Goal: Information Seeking & Learning: Understand process/instructions

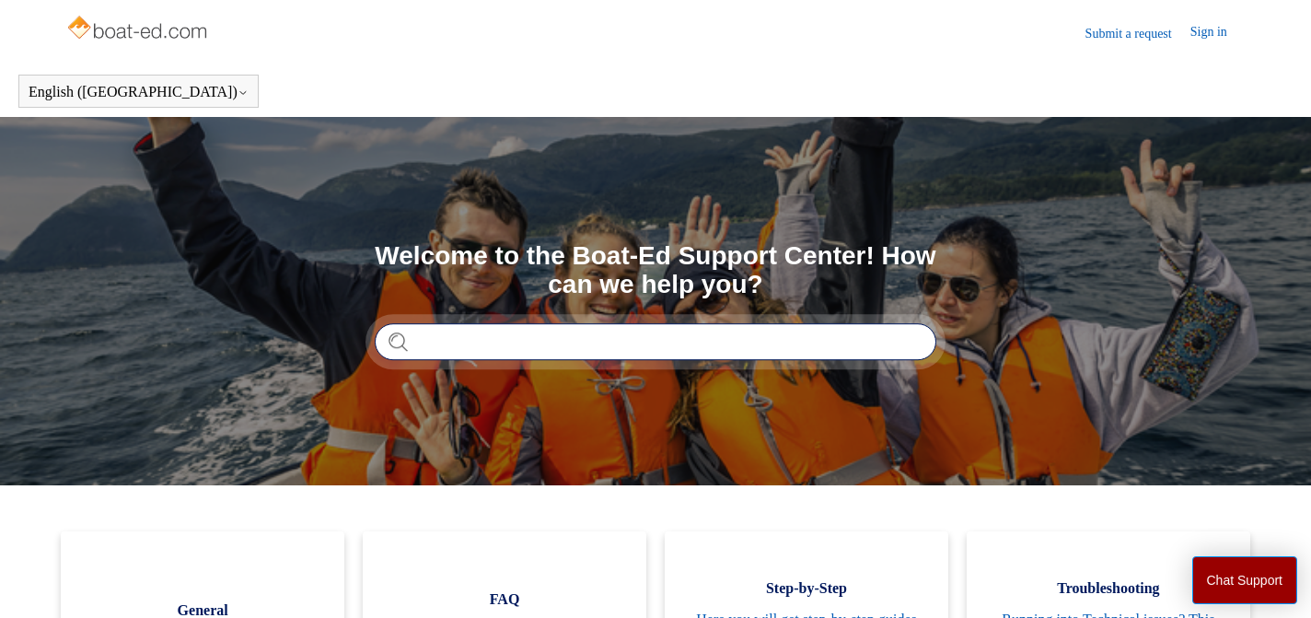
click at [506, 342] on input "Search" at bounding box center [656, 341] width 562 height 37
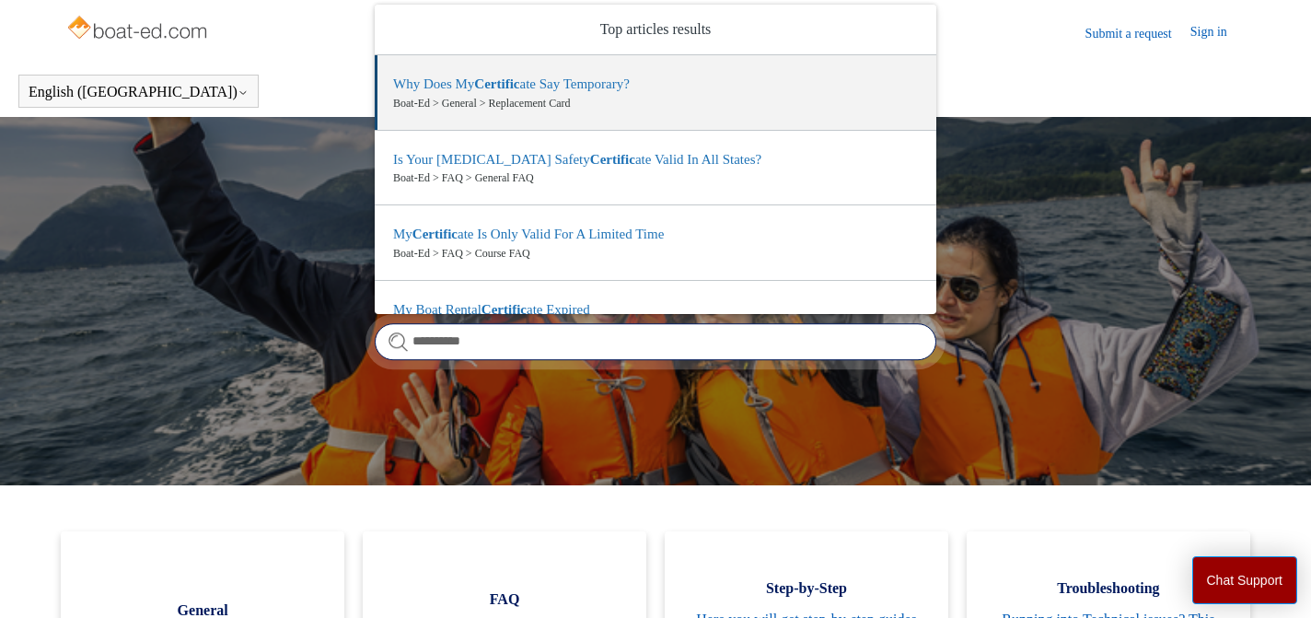
type input "**********"
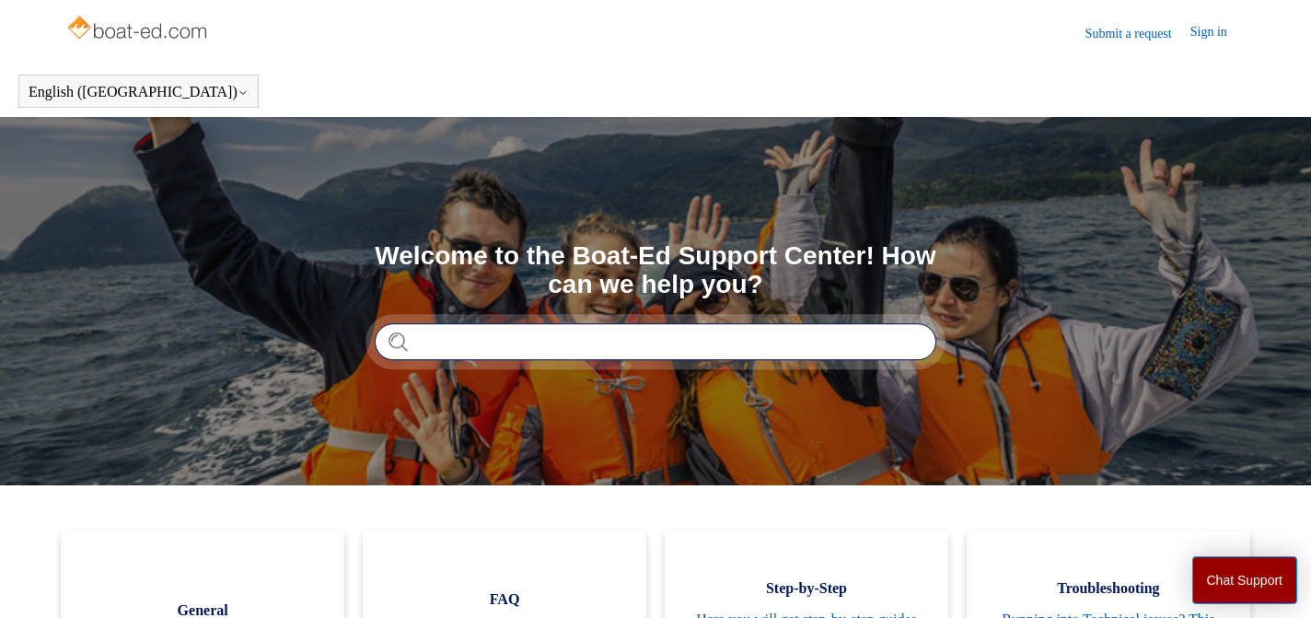
click at [520, 342] on input "Search" at bounding box center [656, 341] width 562 height 37
type input "**********"
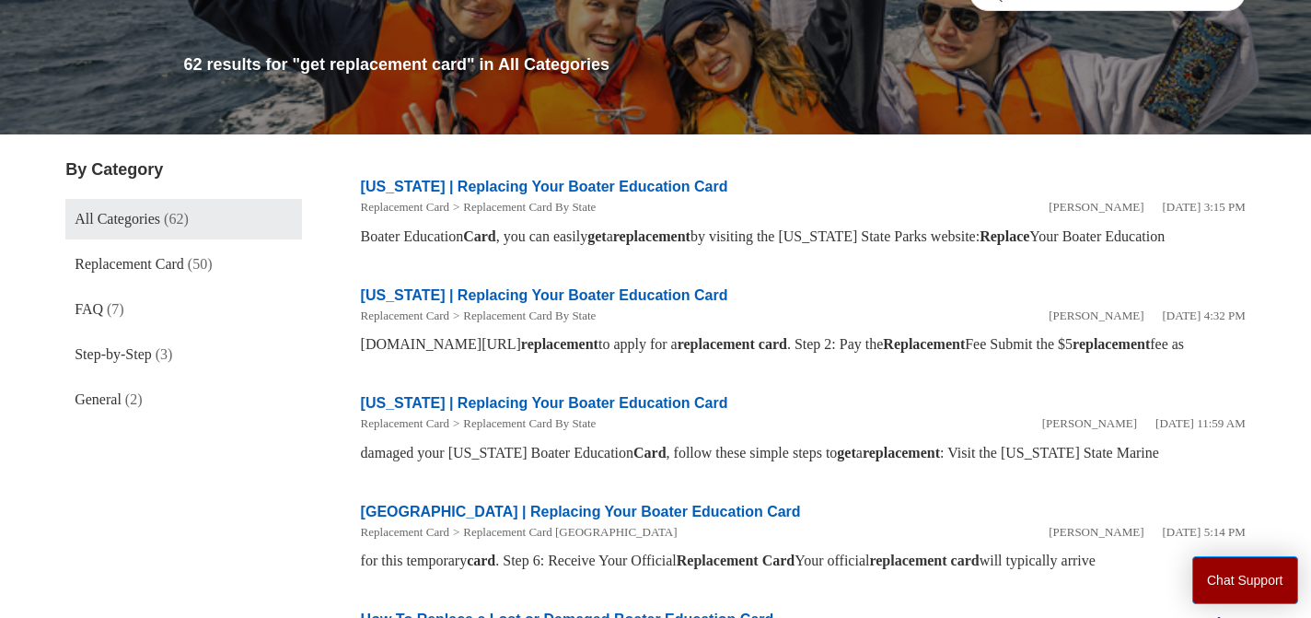
scroll to position [195, 0]
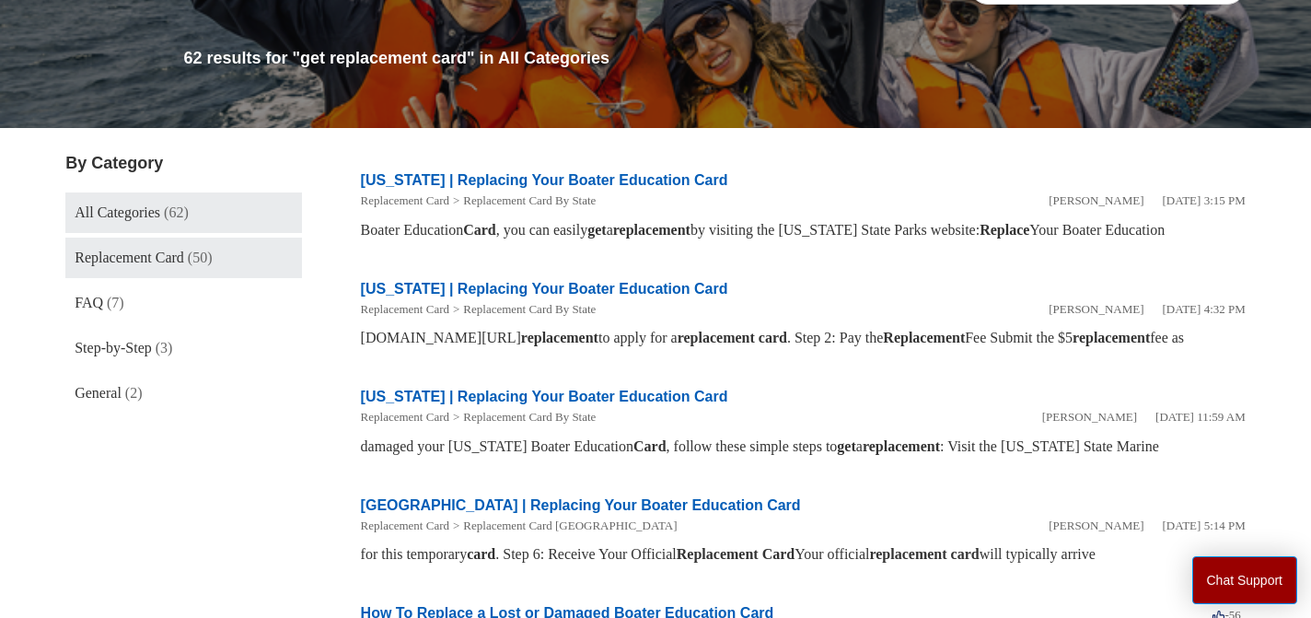
click at [134, 250] on span "Replacement Card" at bounding box center [130, 258] width 110 height 16
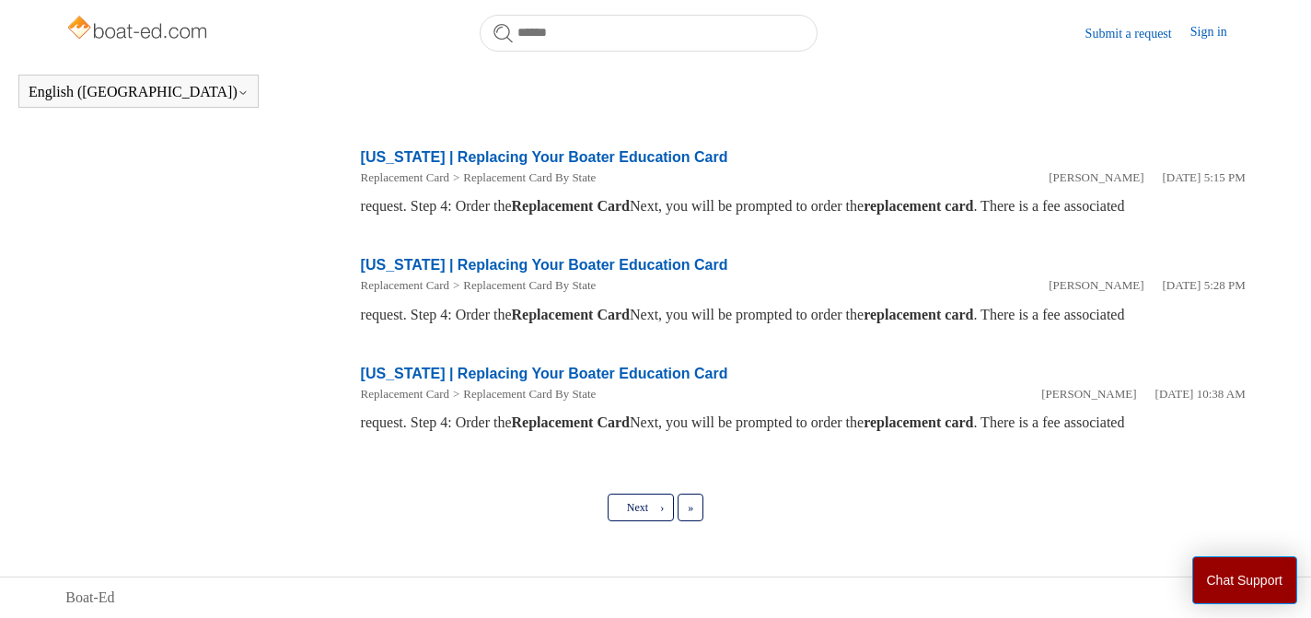
scroll to position [973, 0]
click at [652, 512] on link "Next ›" at bounding box center [641, 508] width 66 height 28
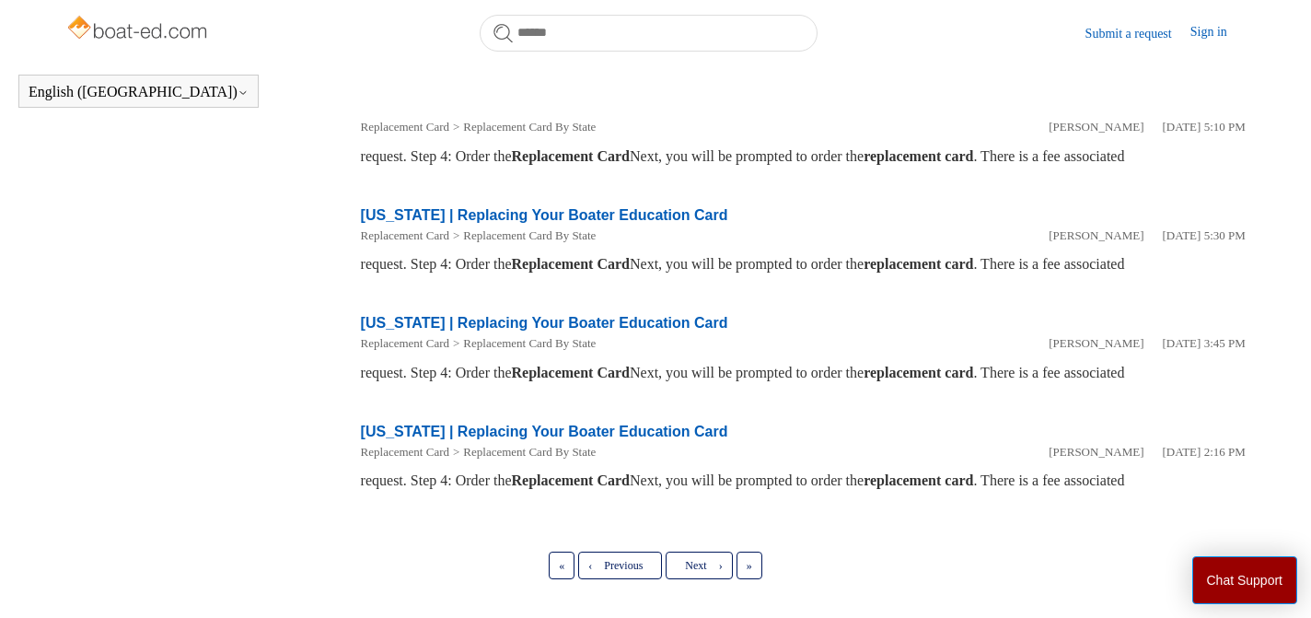
scroll to position [929, 0]
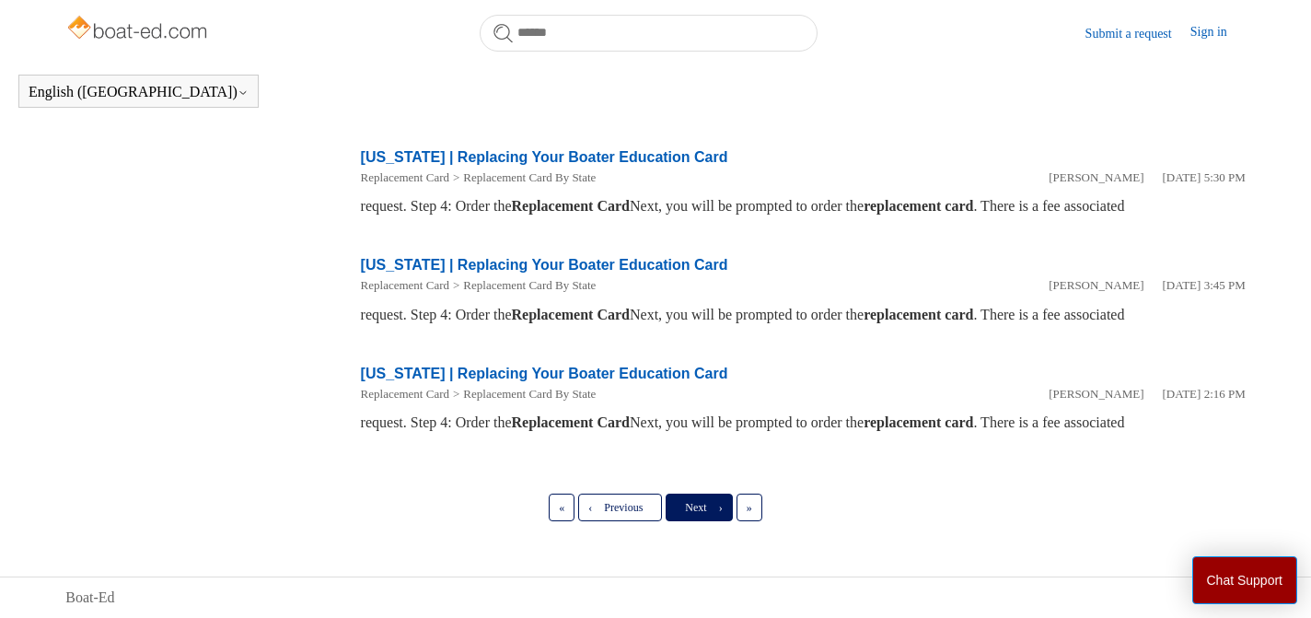
click at [722, 510] on span "›" at bounding box center [721, 507] width 4 height 13
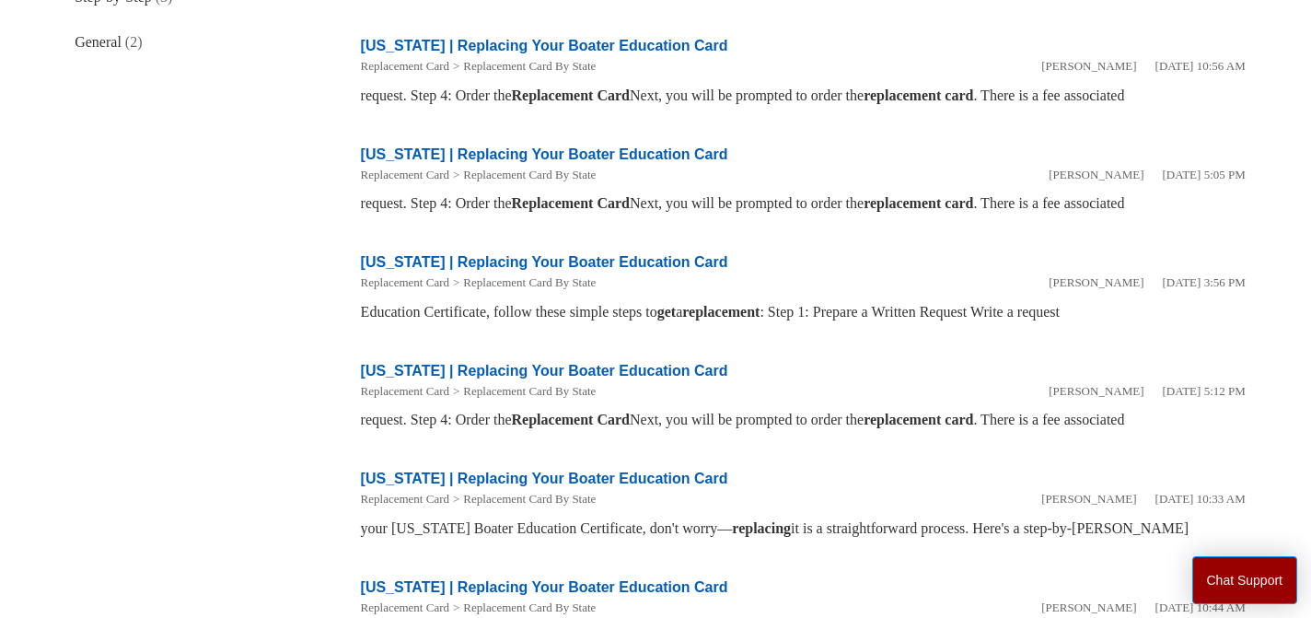
scroll to position [929, 0]
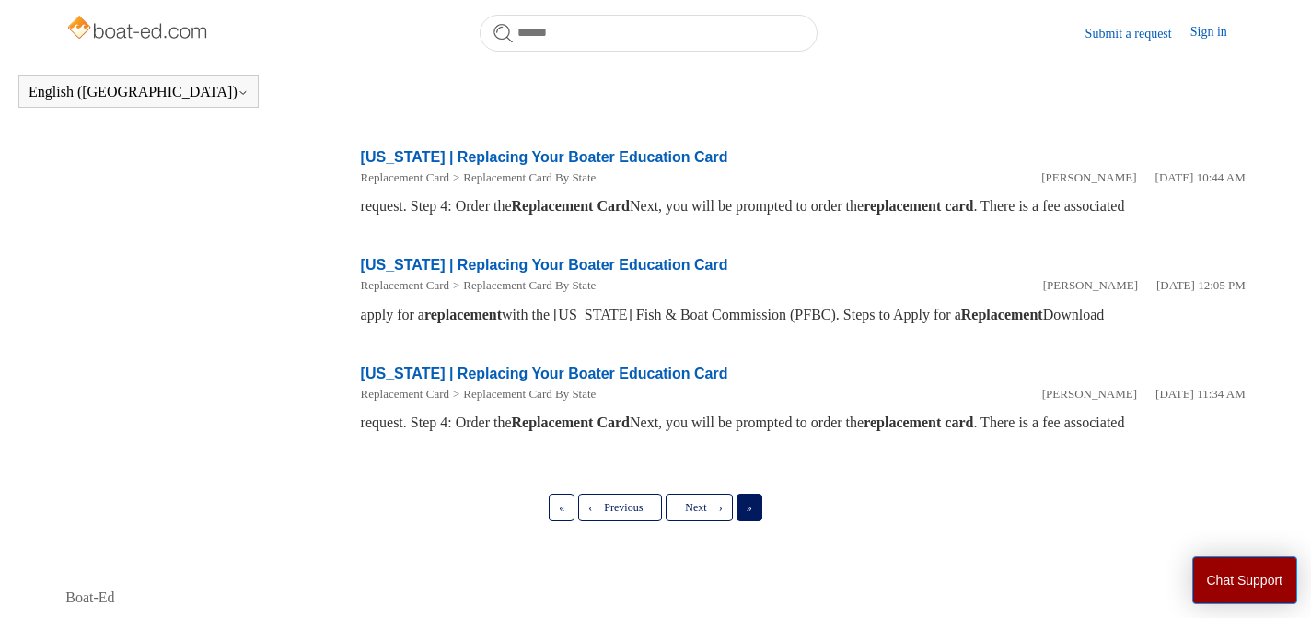
click at [752, 510] on span "»" at bounding box center [750, 507] width 6 height 13
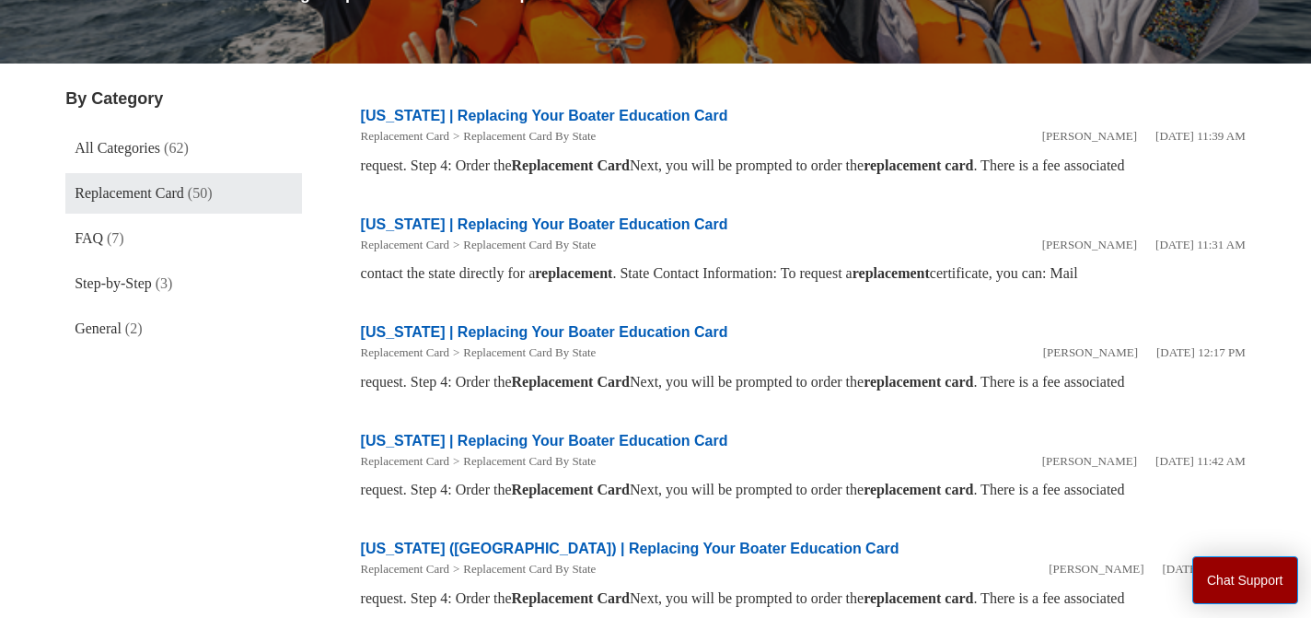
scroll to position [221, 0]
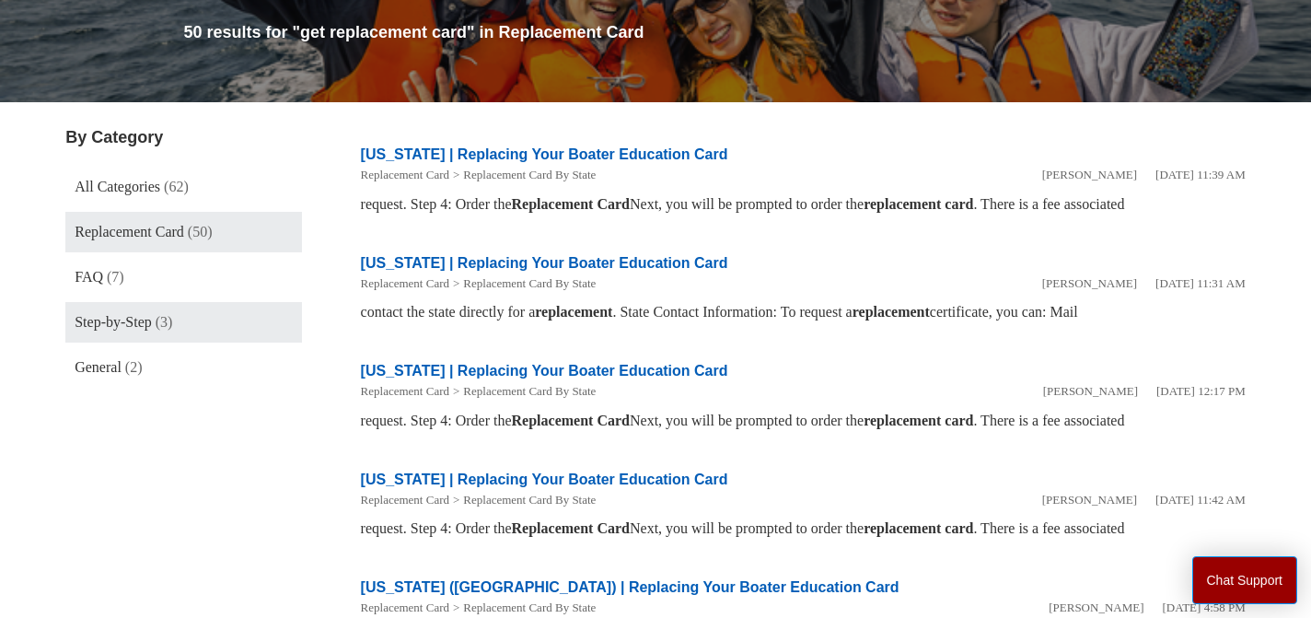
click at [148, 323] on span "Step-by-Step" at bounding box center [113, 322] width 77 height 16
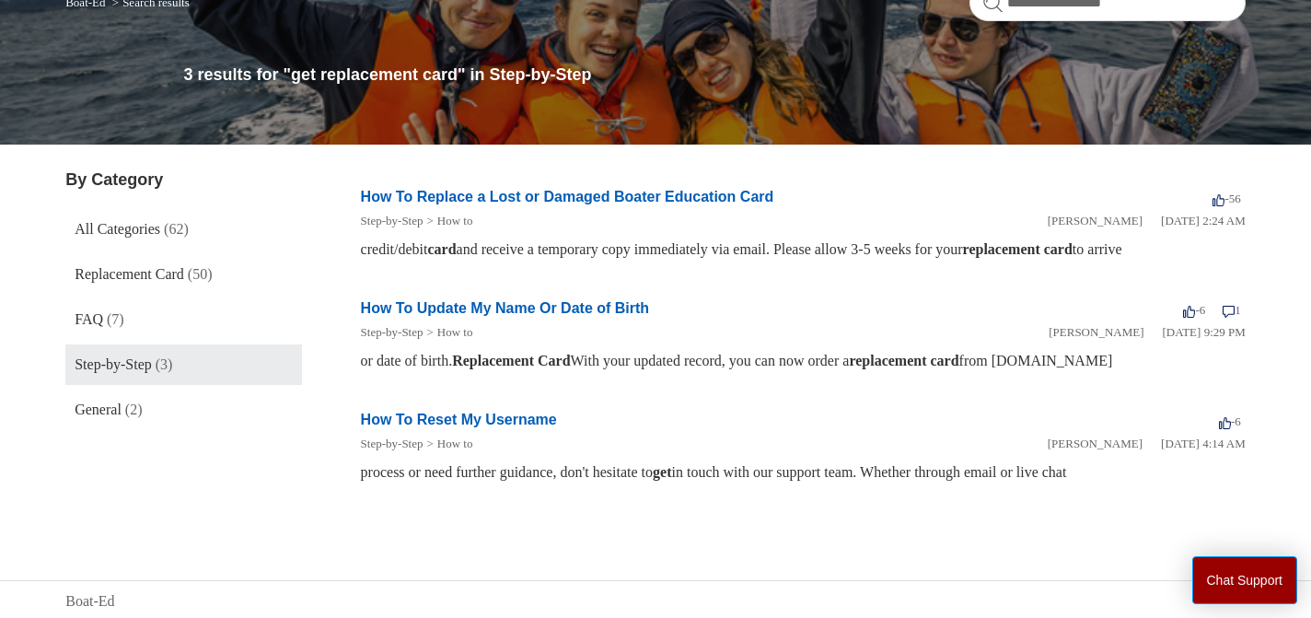
scroll to position [182, 0]
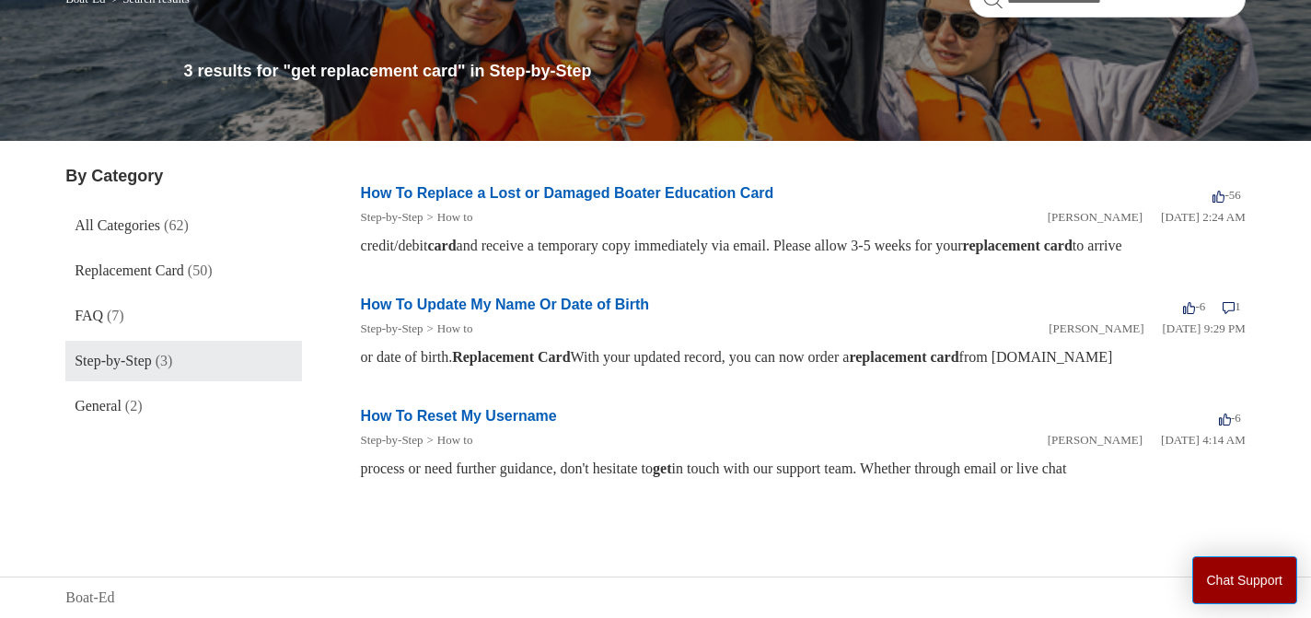
click at [608, 192] on link "How To Replace a Lost or Damaged Boater Education Card" at bounding box center [567, 193] width 413 height 16
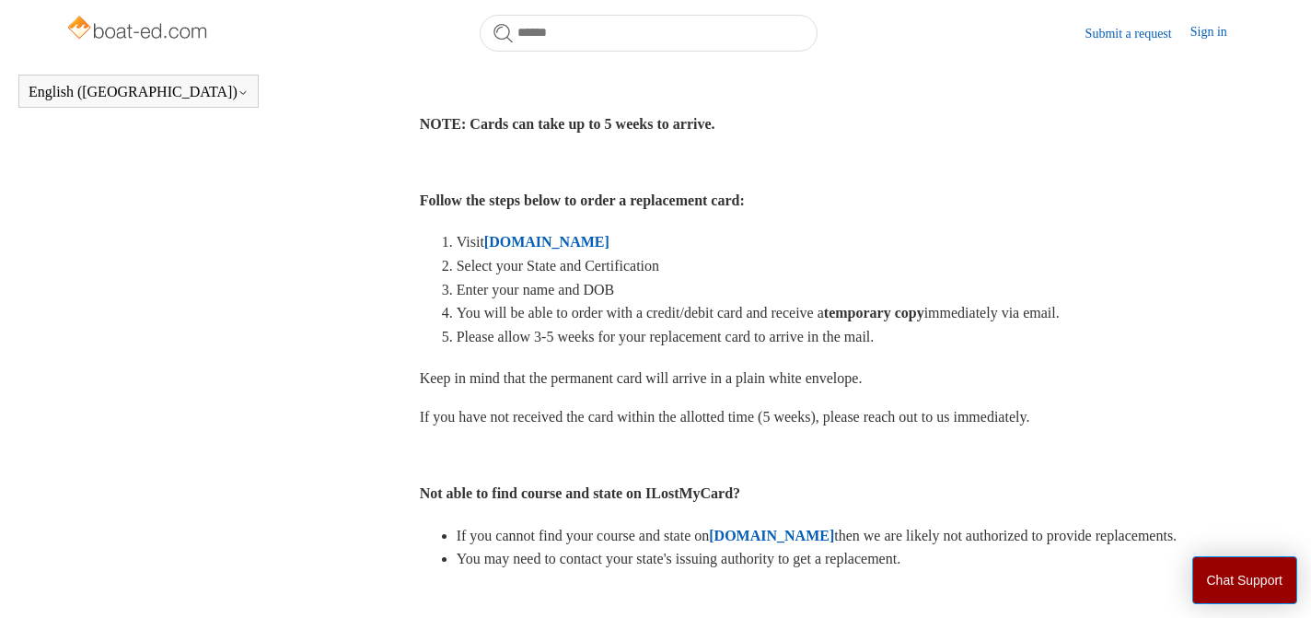
scroll to position [491, 0]
click at [604, 236] on strong "ILostMyCard.com" at bounding box center [546, 240] width 125 height 16
